Goal: Information Seeking & Learning: Learn about a topic

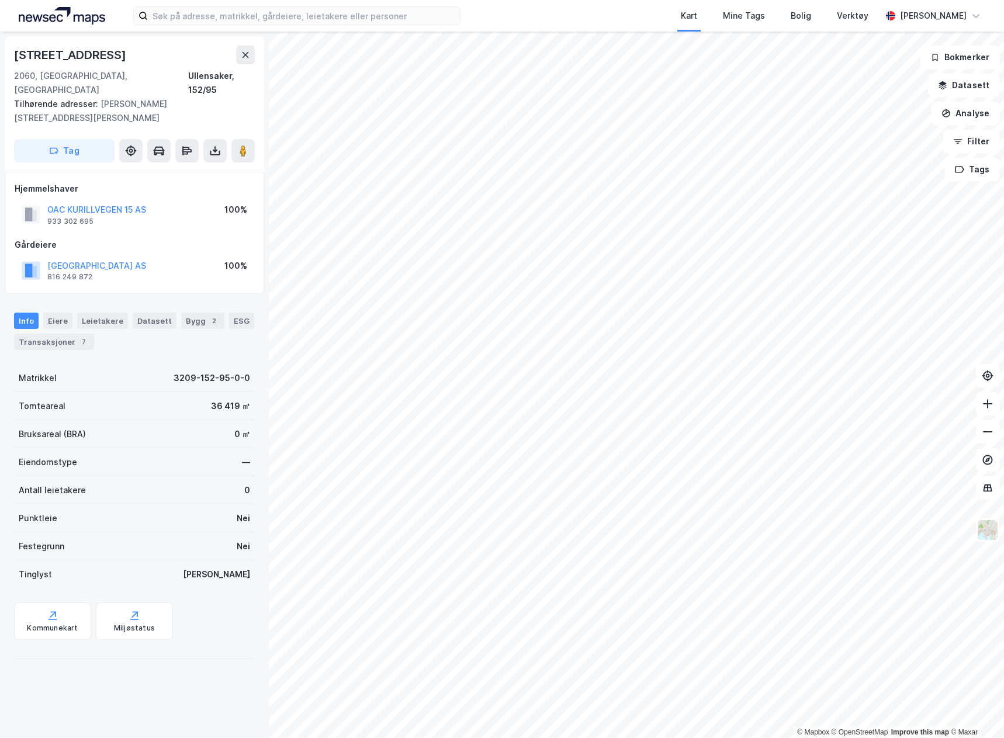
click at [94, 13] on img at bounding box center [62, 16] width 86 height 18
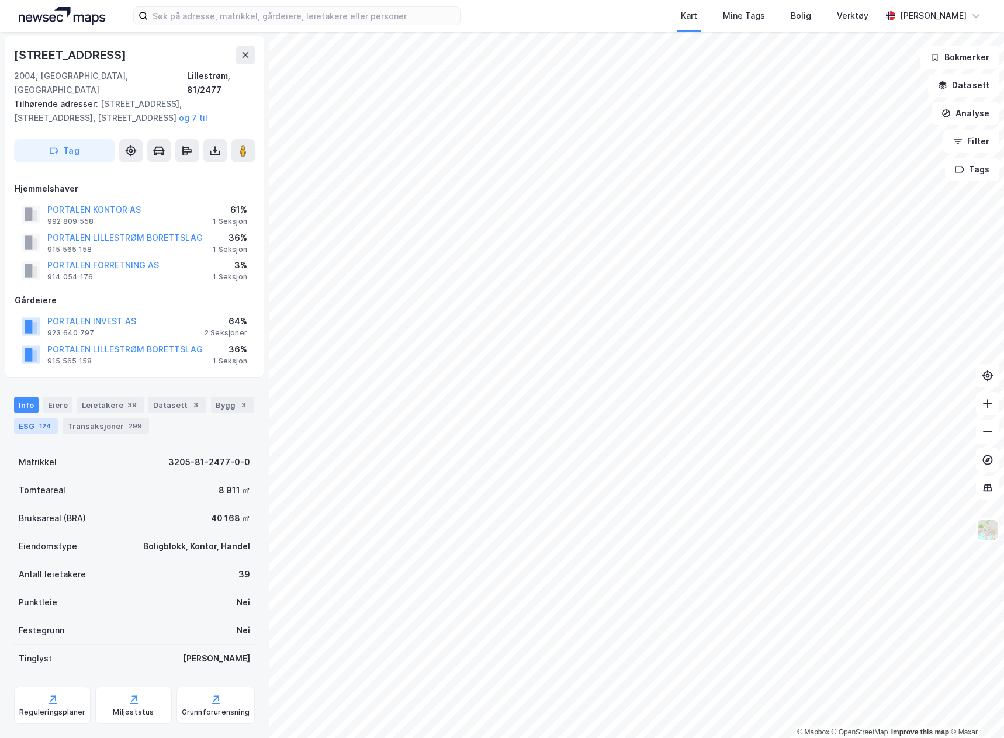
click at [50, 420] on div "124" at bounding box center [45, 426] width 16 height 12
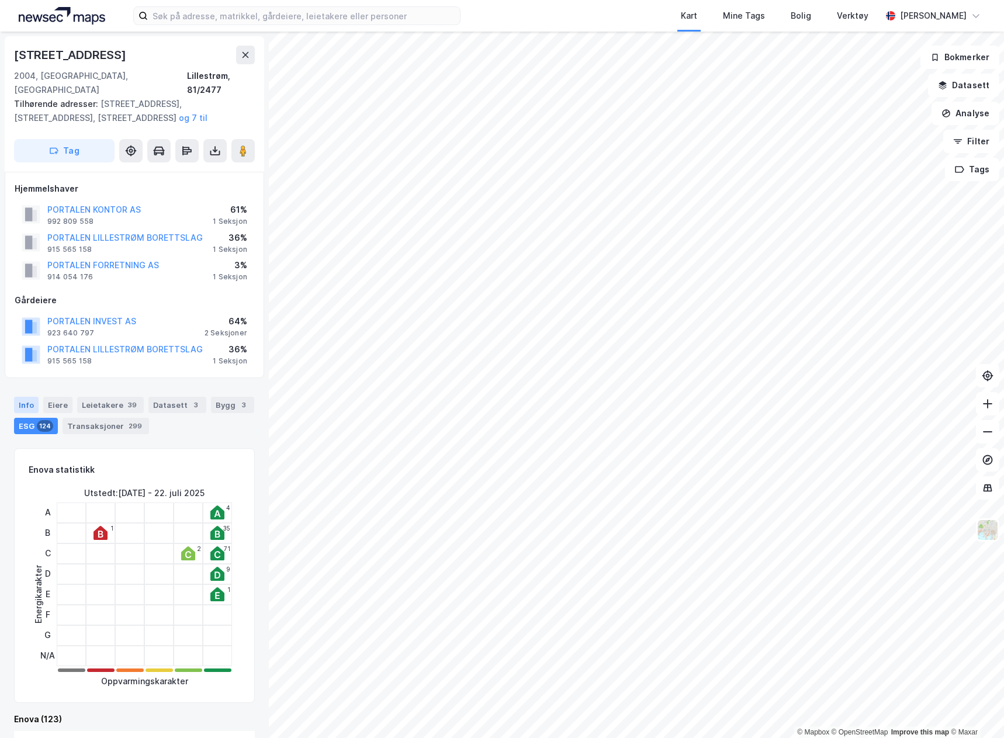
click at [21, 397] on div "Info" at bounding box center [26, 405] width 25 height 16
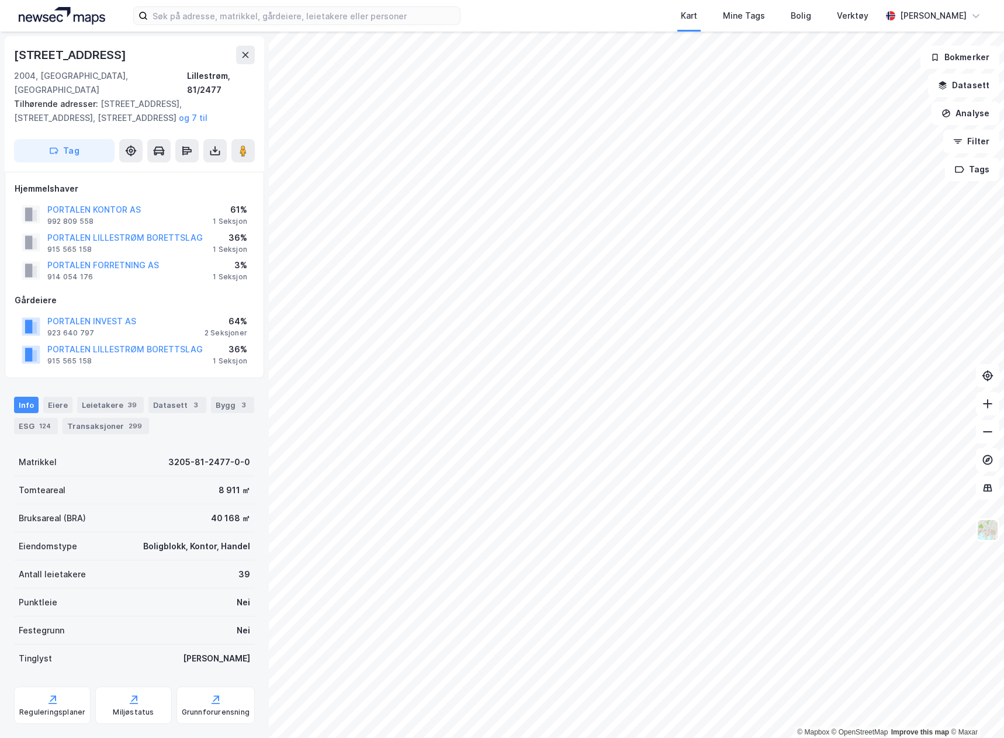
click at [92, 19] on img at bounding box center [62, 16] width 86 height 18
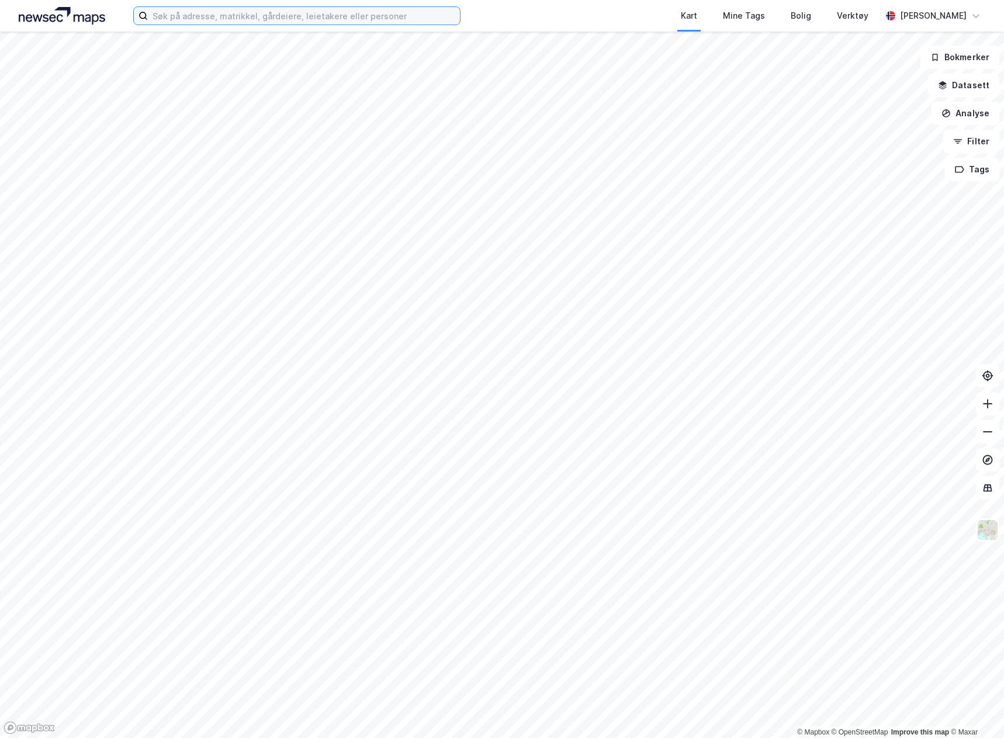
click at [168, 13] on input at bounding box center [304, 16] width 312 height 18
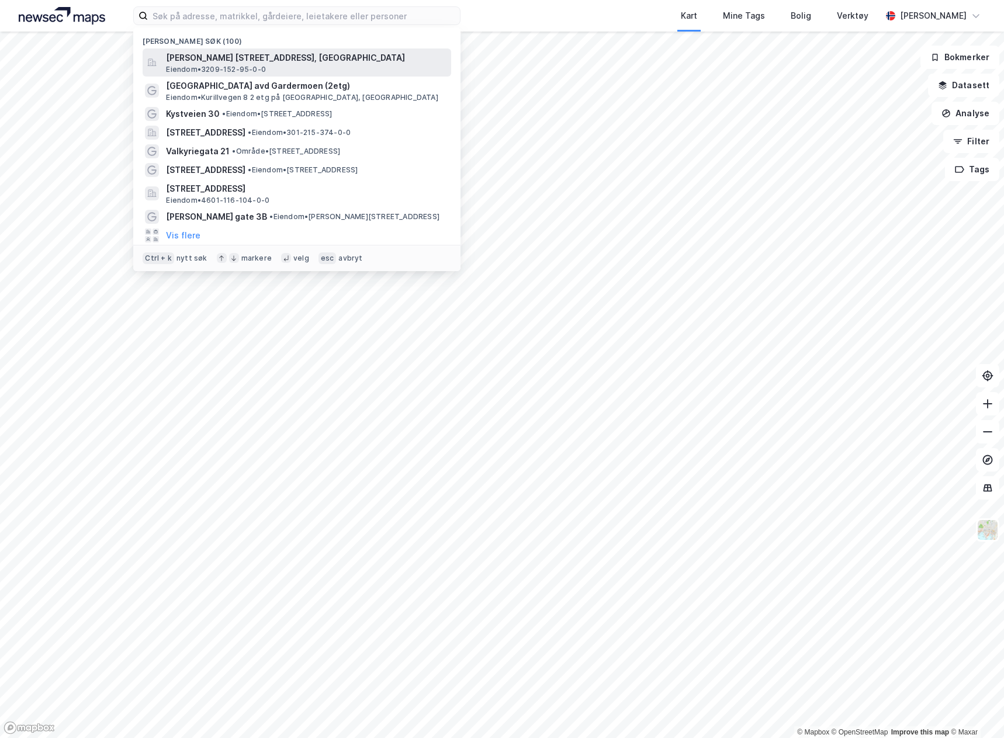
click at [227, 65] on span "Eiendom • 3209-152-95-0-0" at bounding box center [216, 69] width 100 height 9
